Goal: Book appointment/travel/reservation

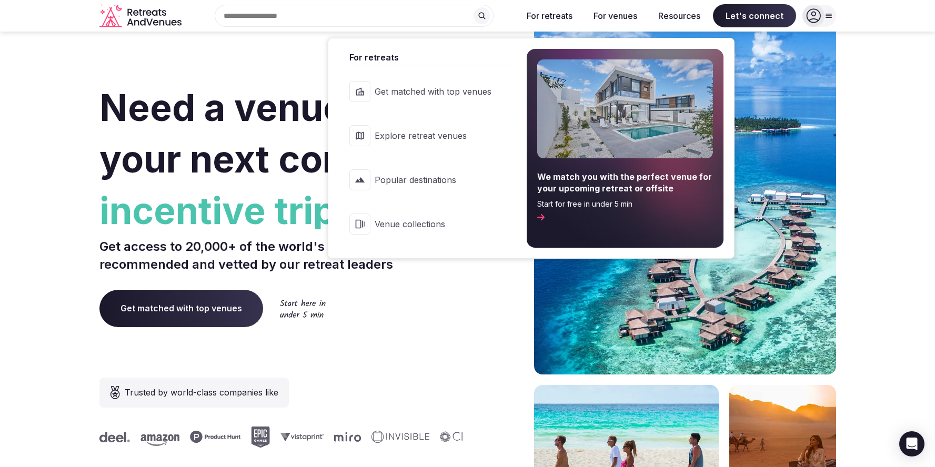
click at [495, 180] on link "Popular destinations" at bounding box center [426, 180] width 175 height 42
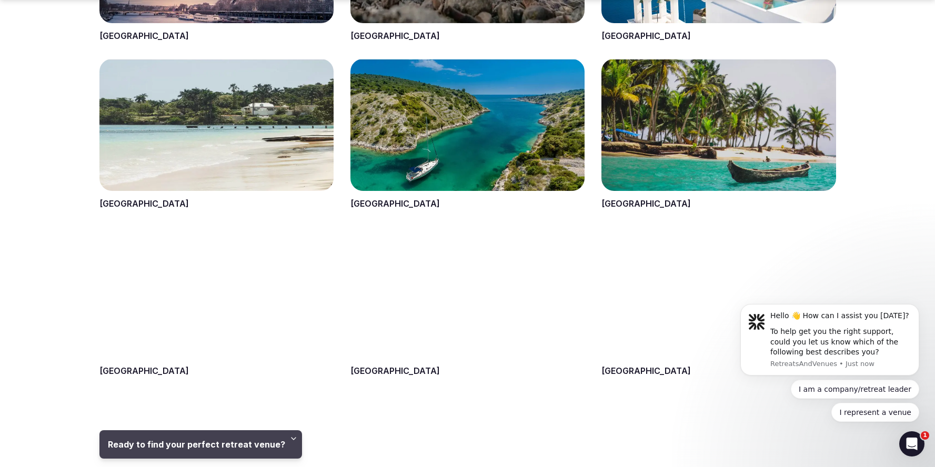
scroll to position [1297, 0]
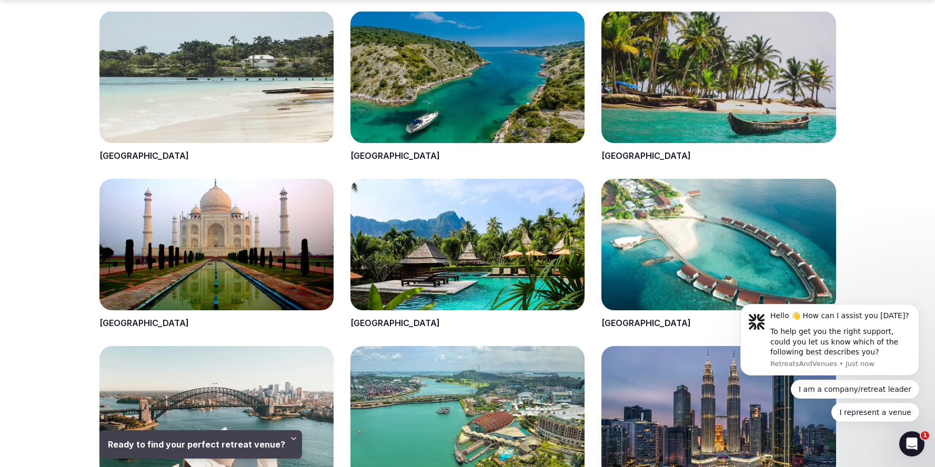
click at [472, 77] on span at bounding box center [467, 86] width 234 height 151
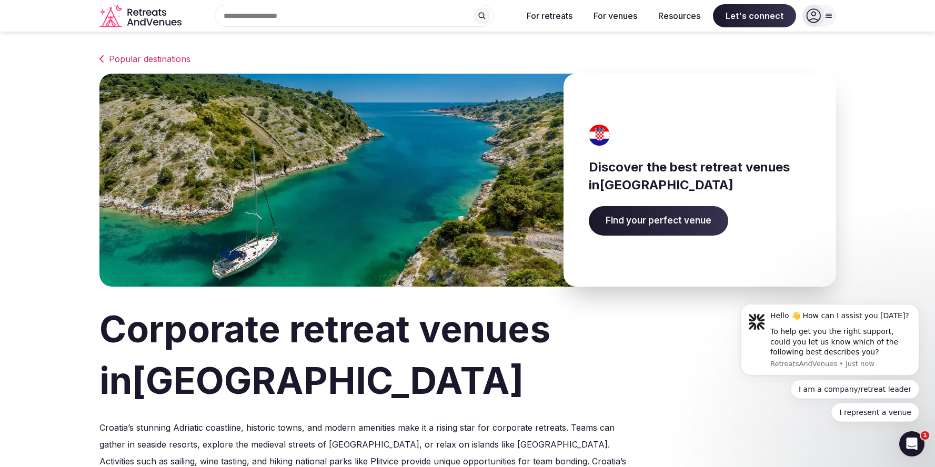
click at [664, 227] on span "Find your perfect venue" at bounding box center [658, 220] width 139 height 29
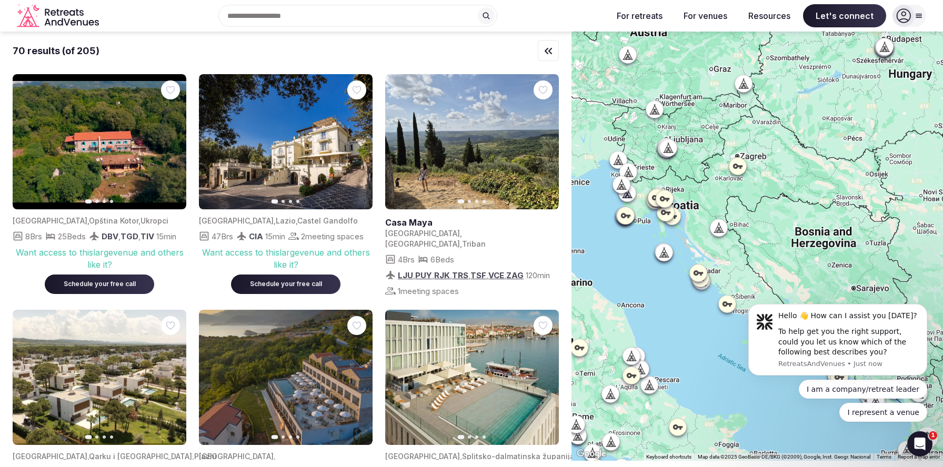
click at [72, 17] on icon "Retreats and Venues company logo" at bounding box center [59, 16] width 84 height 24
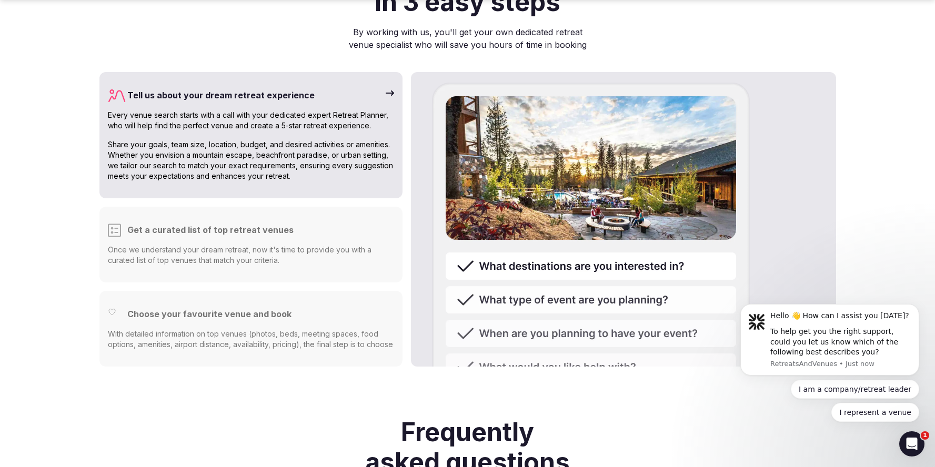
scroll to position [2805, 0]
